Goal: Task Accomplishment & Management: Use online tool/utility

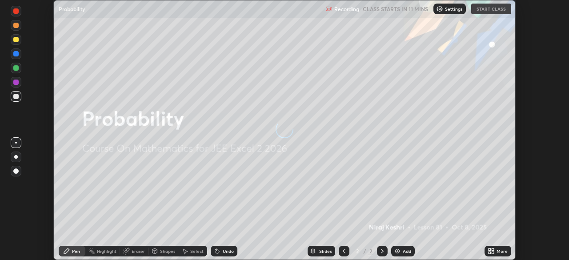
scroll to position [260, 568]
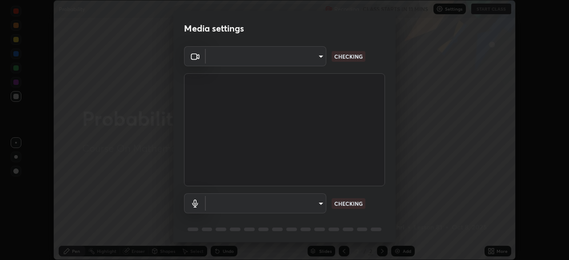
click at [317, 203] on body "Erase all Probability Recording CLASS STARTS IN 11 MINS Settings START CLASS Se…" at bounding box center [284, 130] width 569 height 260
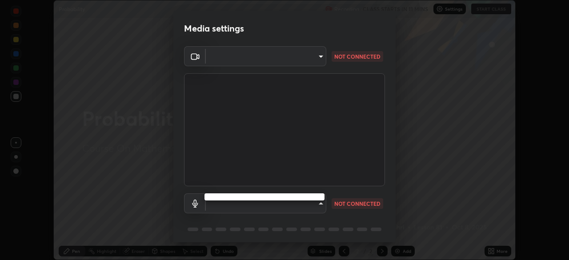
type input "b0dbb3b92abe51c0a200421dabcc31d5eeb9cbda50854e8bbcee9f88c8f391b2"
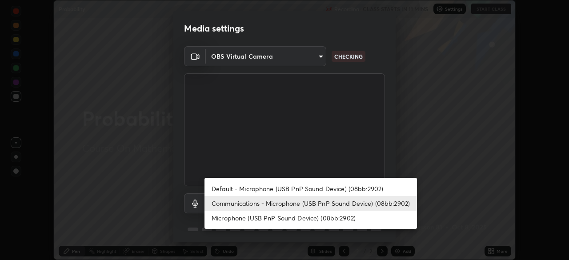
click at [279, 191] on li "Default - Microphone (USB PnP Sound Device) (08bb:2902)" at bounding box center [310, 188] width 212 height 15
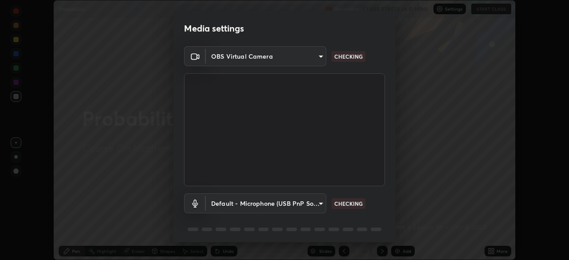
click at [283, 204] on body "Erase all Probability Recording CLASS STARTS IN 11 MINS Settings START CLASS Se…" at bounding box center [284, 130] width 569 height 260
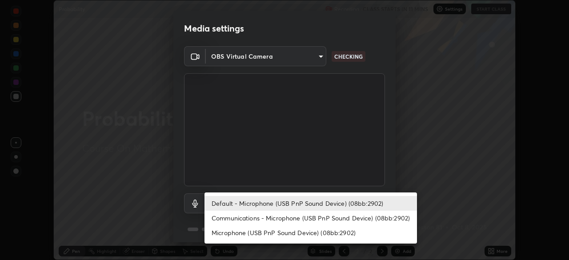
click at [285, 219] on li "Communications - Microphone (USB PnP Sound Device) (08bb:2902)" at bounding box center [310, 218] width 212 height 15
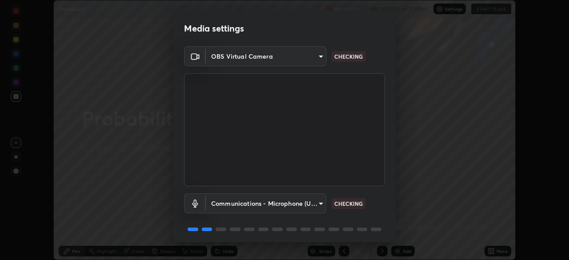
type input "communications"
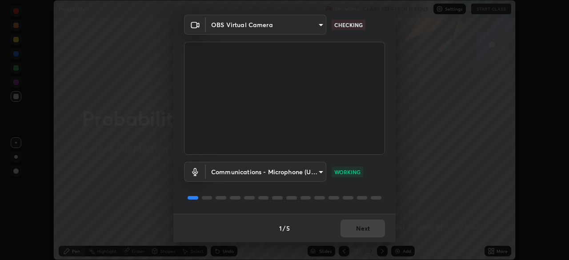
click at [358, 226] on div "1 / 5 Next" at bounding box center [284, 228] width 222 height 28
click at [357, 229] on button "Next" at bounding box center [362, 229] width 44 height 18
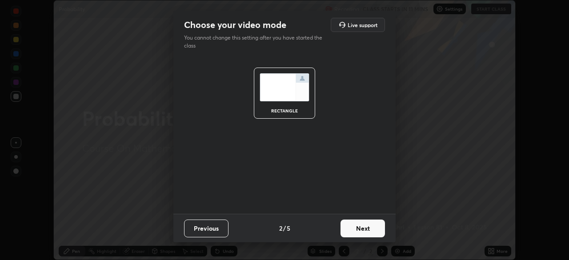
scroll to position [0, 0]
click at [357, 229] on button "Next" at bounding box center [362, 229] width 44 height 18
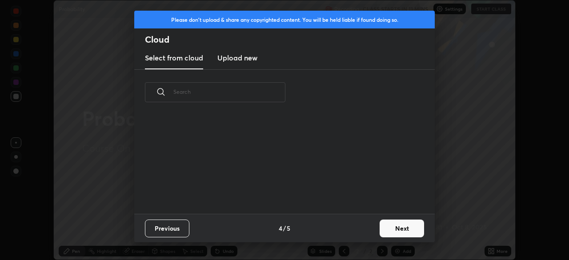
click at [373, 222] on div "Previous 4 / 5 Next" at bounding box center [284, 228] width 300 height 28
click at [392, 228] on button "Next" at bounding box center [401, 229] width 44 height 18
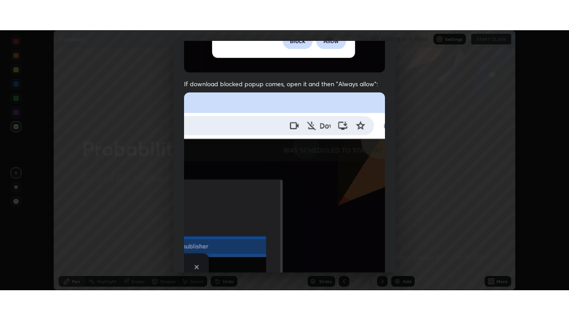
scroll to position [213, 0]
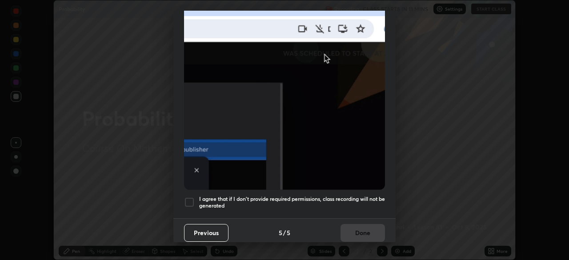
click at [194, 197] on div at bounding box center [189, 202] width 11 height 11
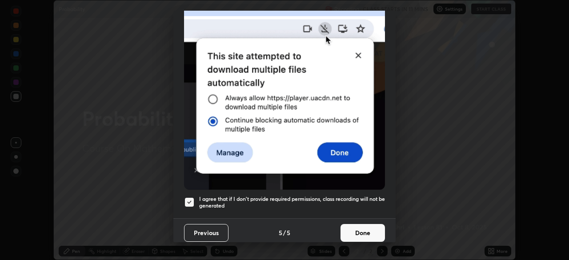
click at [360, 230] on button "Done" at bounding box center [362, 233] width 44 height 18
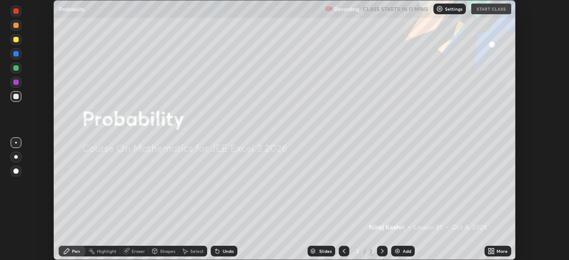
click at [492, 8] on div "Recording CLASS STARTS IN 11 MINS Settings START CLASS" at bounding box center [418, 8] width 186 height 17
click at [488, 251] on icon at bounding box center [490, 250] width 7 height 7
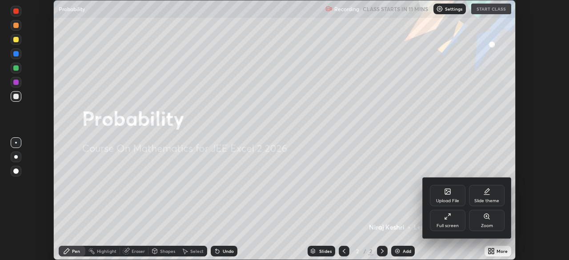
click at [448, 222] on div "Full screen" at bounding box center [448, 220] width 36 height 21
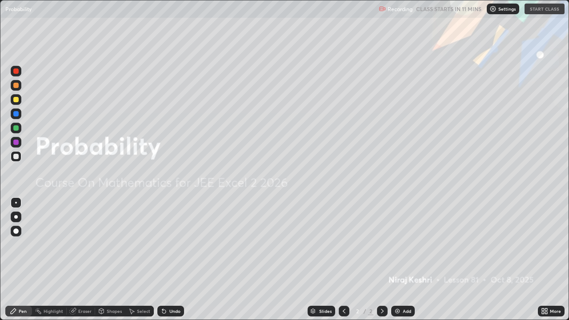
scroll to position [320, 569]
click at [544, 7] on button "START CLASS" at bounding box center [544, 9] width 40 height 11
click at [401, 259] on div "Add" at bounding box center [403, 311] width 24 height 11
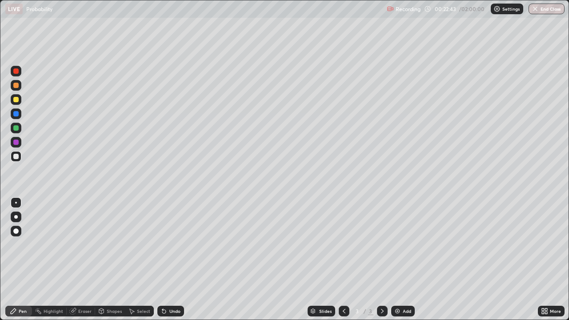
click at [168, 259] on div "Undo" at bounding box center [170, 311] width 27 height 11
click at [169, 259] on div "Undo" at bounding box center [174, 311] width 11 height 4
click at [20, 88] on div at bounding box center [16, 85] width 11 height 11
click at [17, 100] on div at bounding box center [15, 99] width 5 height 5
click at [400, 259] on img at bounding box center [397, 310] width 7 height 7
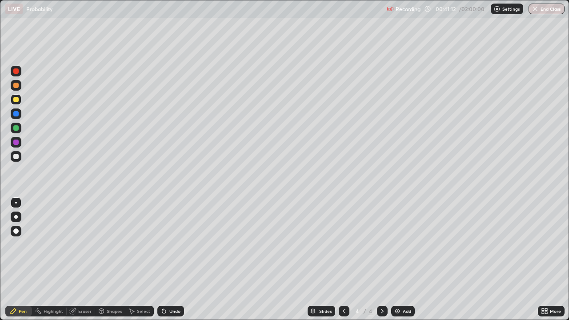
click at [16, 130] on div at bounding box center [15, 127] width 5 height 5
click at [399, 259] on img at bounding box center [397, 310] width 7 height 7
click at [16, 86] on div at bounding box center [15, 85] width 5 height 5
click at [410, 259] on div "Add" at bounding box center [403, 311] width 24 height 11
click at [20, 160] on div at bounding box center [16, 156] width 11 height 11
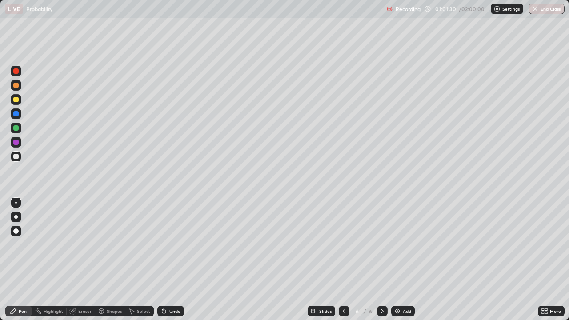
click at [177, 259] on div "Undo" at bounding box center [170, 311] width 27 height 11
click at [401, 259] on div "Add" at bounding box center [403, 311] width 24 height 11
click at [345, 259] on div at bounding box center [344, 311] width 11 height 11
click at [347, 259] on div at bounding box center [344, 311] width 11 height 11
click at [401, 259] on div "Add" at bounding box center [403, 311] width 24 height 11
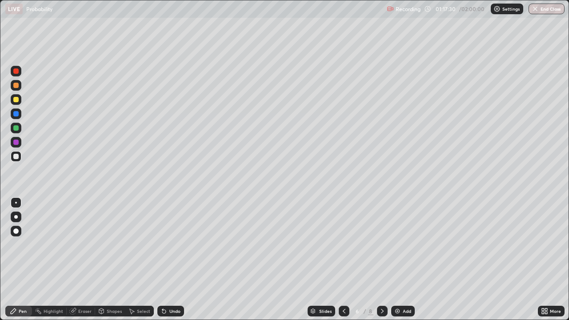
click at [85, 259] on div "Eraser" at bounding box center [81, 311] width 28 height 11
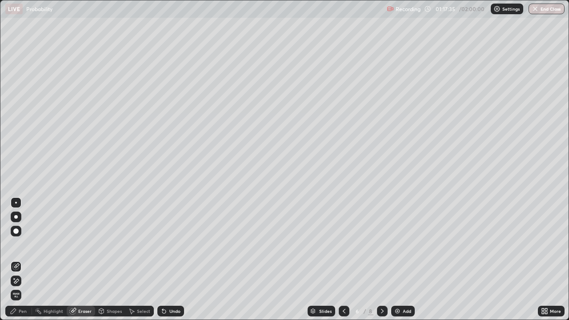
click at [21, 259] on div "Pen" at bounding box center [23, 311] width 8 height 4
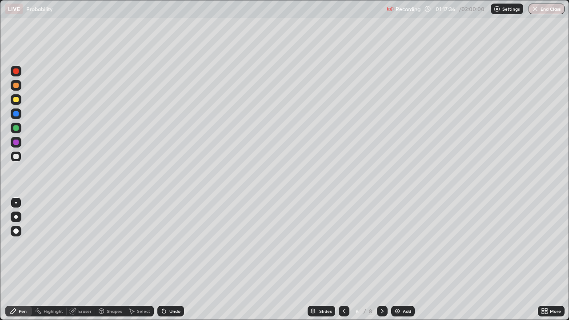
click at [16, 100] on div at bounding box center [15, 99] width 5 height 5
click at [343, 259] on icon at bounding box center [343, 310] width 7 height 7
click at [343, 259] on icon at bounding box center [344, 311] width 3 height 4
click at [381, 259] on div at bounding box center [382, 311] width 11 height 11
click at [380, 259] on div at bounding box center [382, 311] width 11 height 11
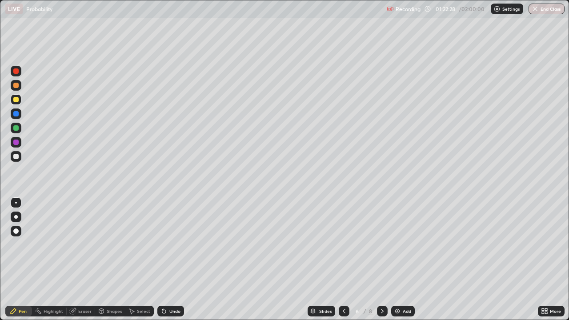
click at [381, 259] on div at bounding box center [382, 311] width 11 height 11
click at [382, 259] on icon at bounding box center [382, 310] width 7 height 7
click at [381, 259] on icon at bounding box center [382, 310] width 7 height 7
click at [402, 259] on div "Add" at bounding box center [403, 311] width 24 height 11
click at [82, 259] on div "Eraser" at bounding box center [84, 311] width 13 height 4
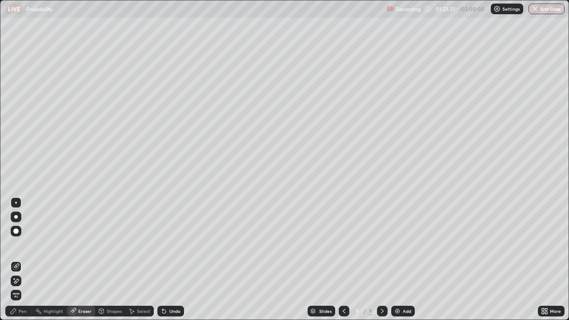
click at [23, 259] on div "Pen" at bounding box center [23, 311] width 8 height 4
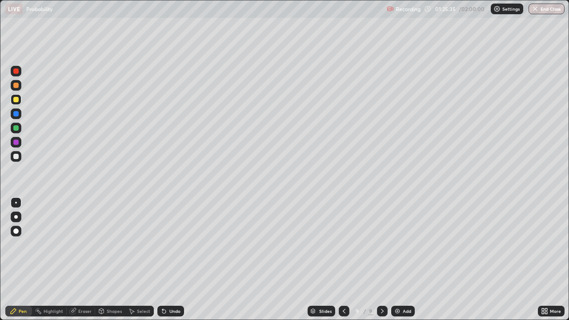
click at [164, 259] on icon at bounding box center [163, 310] width 7 height 7
click at [165, 259] on icon at bounding box center [163, 310] width 7 height 7
click at [404, 259] on div "Add" at bounding box center [407, 311] width 8 height 4
click at [17, 154] on div at bounding box center [15, 156] width 5 height 5
click at [15, 72] on div at bounding box center [15, 70] width 5 height 5
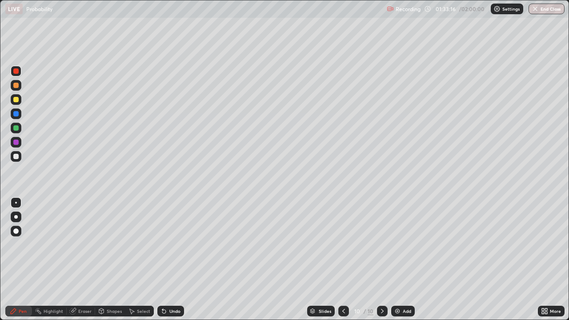
click at [17, 85] on div at bounding box center [15, 85] width 5 height 5
click at [16, 103] on div at bounding box center [16, 99] width 11 height 11
click at [16, 115] on div at bounding box center [15, 113] width 5 height 5
click at [18, 141] on div at bounding box center [15, 142] width 5 height 5
click at [81, 259] on div "Eraser" at bounding box center [84, 311] width 13 height 4
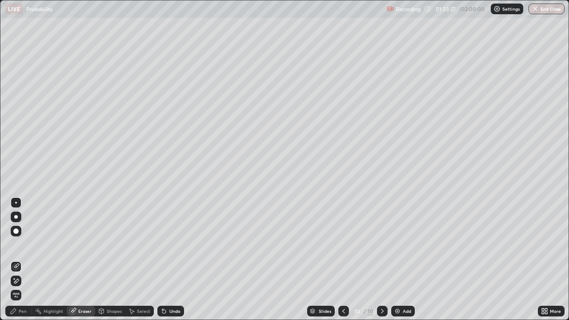
click at [24, 259] on div "Pen" at bounding box center [18, 311] width 27 height 11
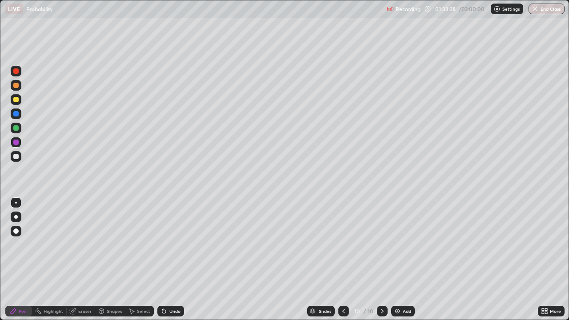
click at [14, 130] on div at bounding box center [15, 127] width 5 height 5
click at [162, 259] on icon at bounding box center [162, 309] width 1 height 1
click at [172, 259] on div "Undo" at bounding box center [170, 311] width 27 height 11
click at [16, 157] on div at bounding box center [15, 156] width 5 height 5
click at [174, 259] on div "Undo" at bounding box center [174, 311] width 11 height 4
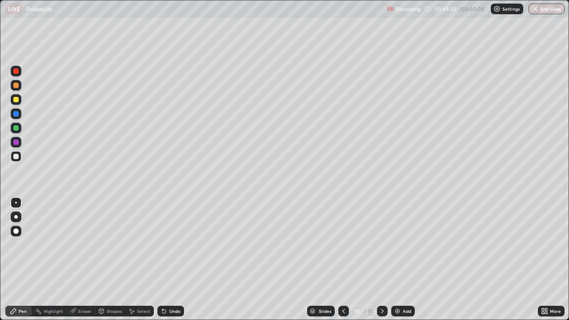
click at [398, 259] on div "Add" at bounding box center [403, 311] width 24 height 11
click at [15, 99] on div at bounding box center [15, 99] width 5 height 5
click at [398, 259] on img at bounding box center [397, 310] width 7 height 7
click at [18, 129] on div at bounding box center [15, 127] width 5 height 5
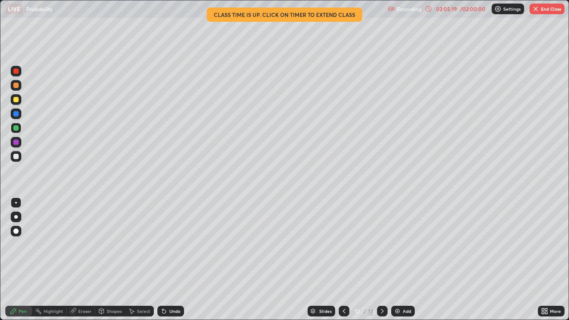
click at [551, 8] on button "End Class" at bounding box center [546, 9] width 35 height 11
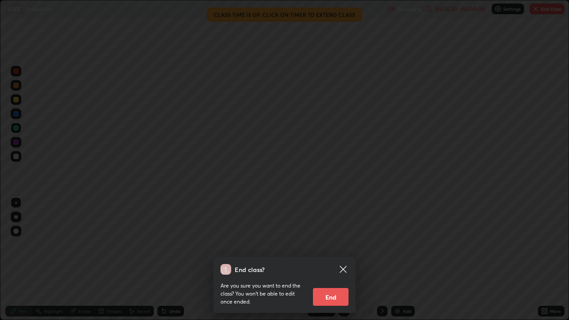
click at [325, 259] on button "End" at bounding box center [331, 297] width 36 height 18
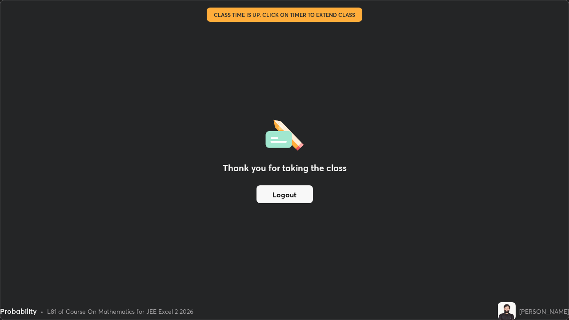
click at [289, 196] on button "Logout" at bounding box center [284, 194] width 56 height 18
